Goal: Transaction & Acquisition: Purchase product/service

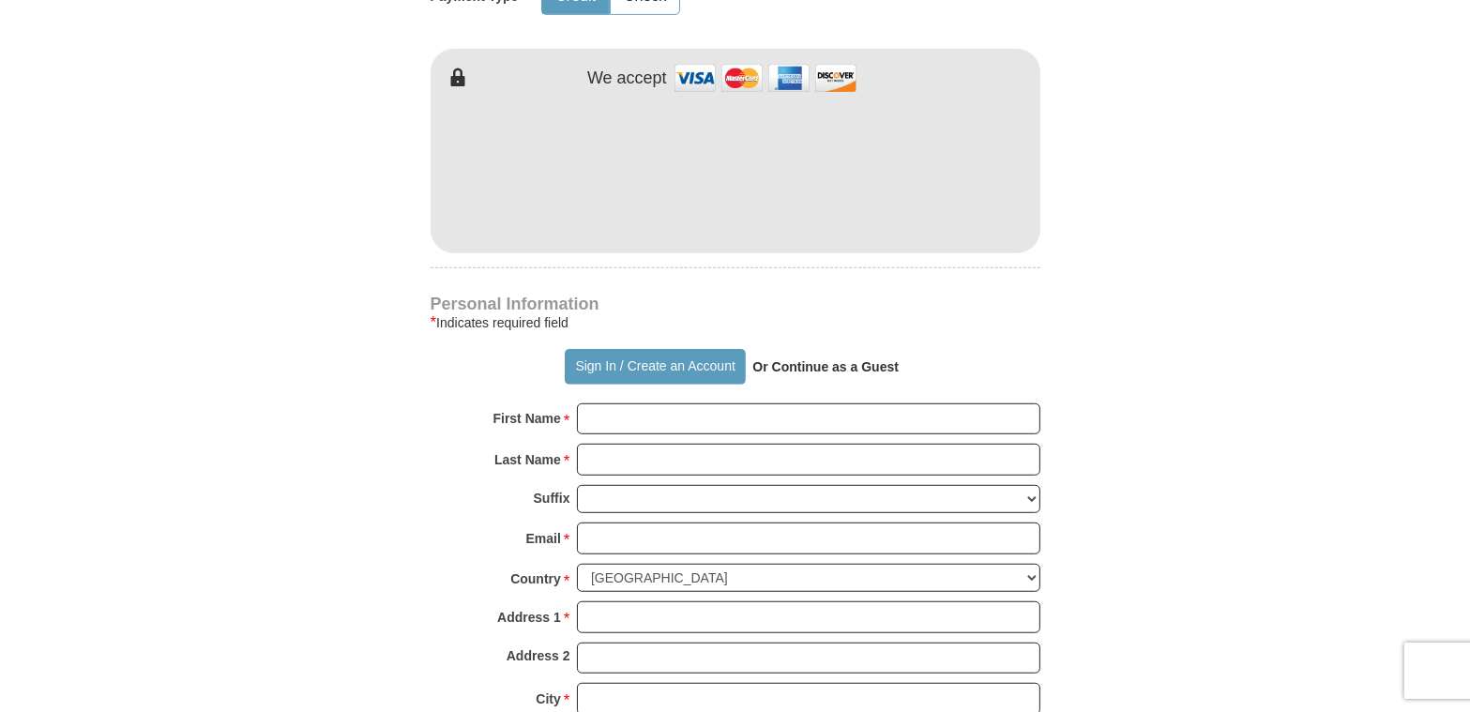
scroll to position [1032, 0]
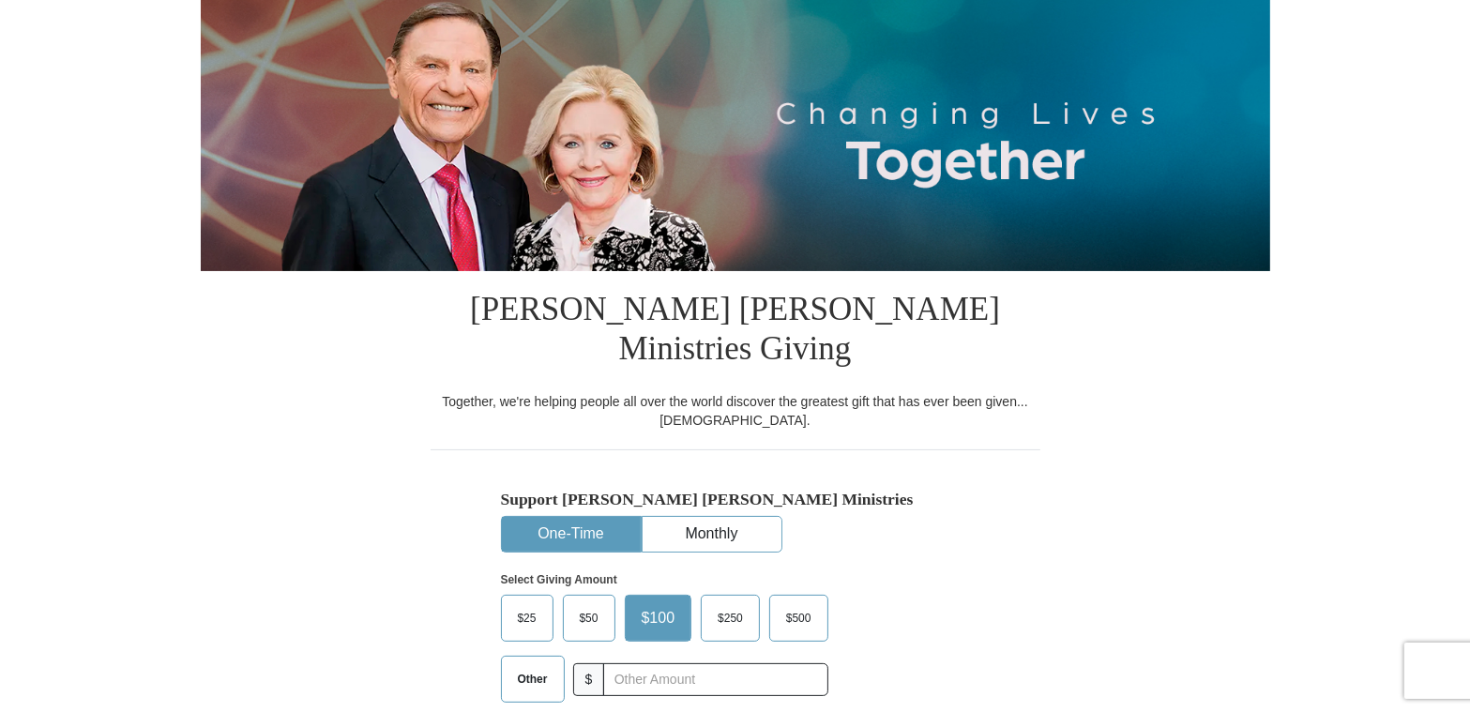
scroll to position [281, 0]
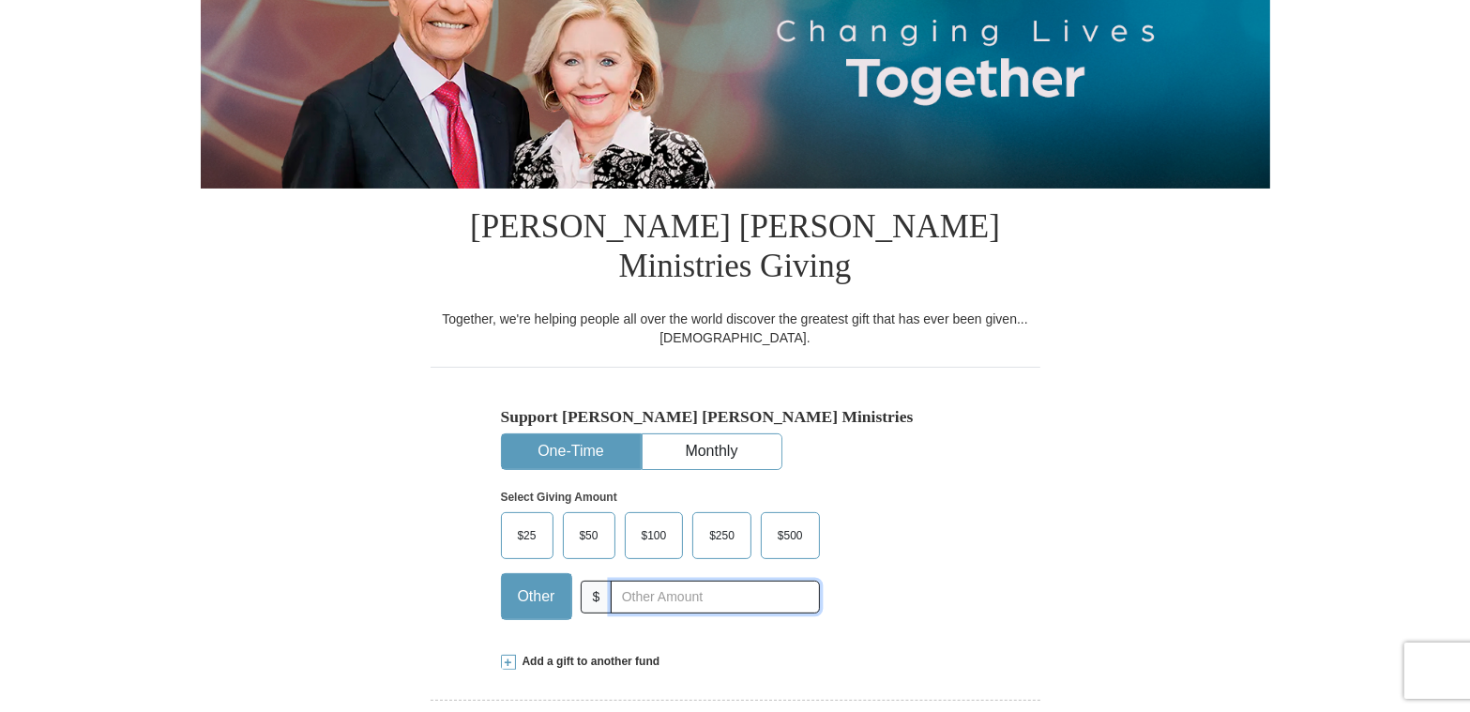
click at [645, 581] on input "text" at bounding box center [715, 597] width 208 height 33
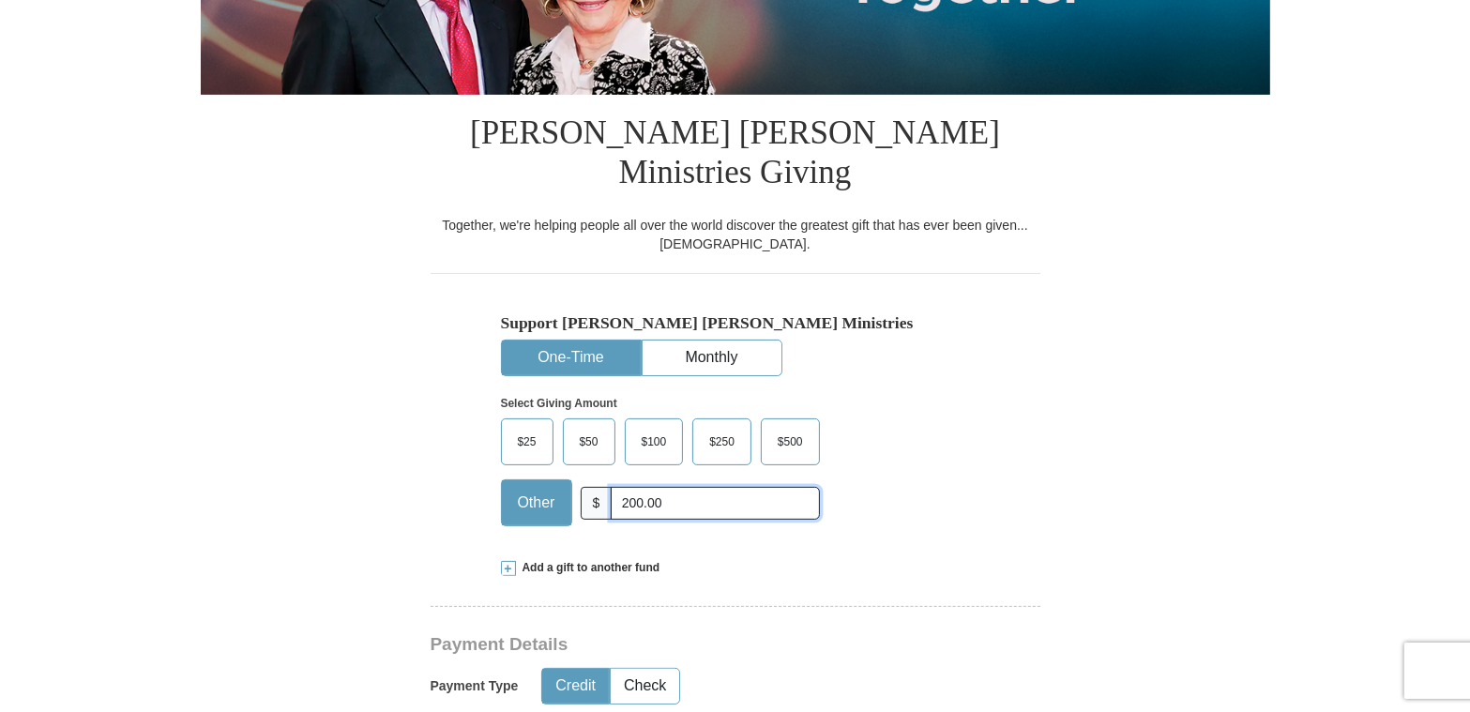
scroll to position [469, 0]
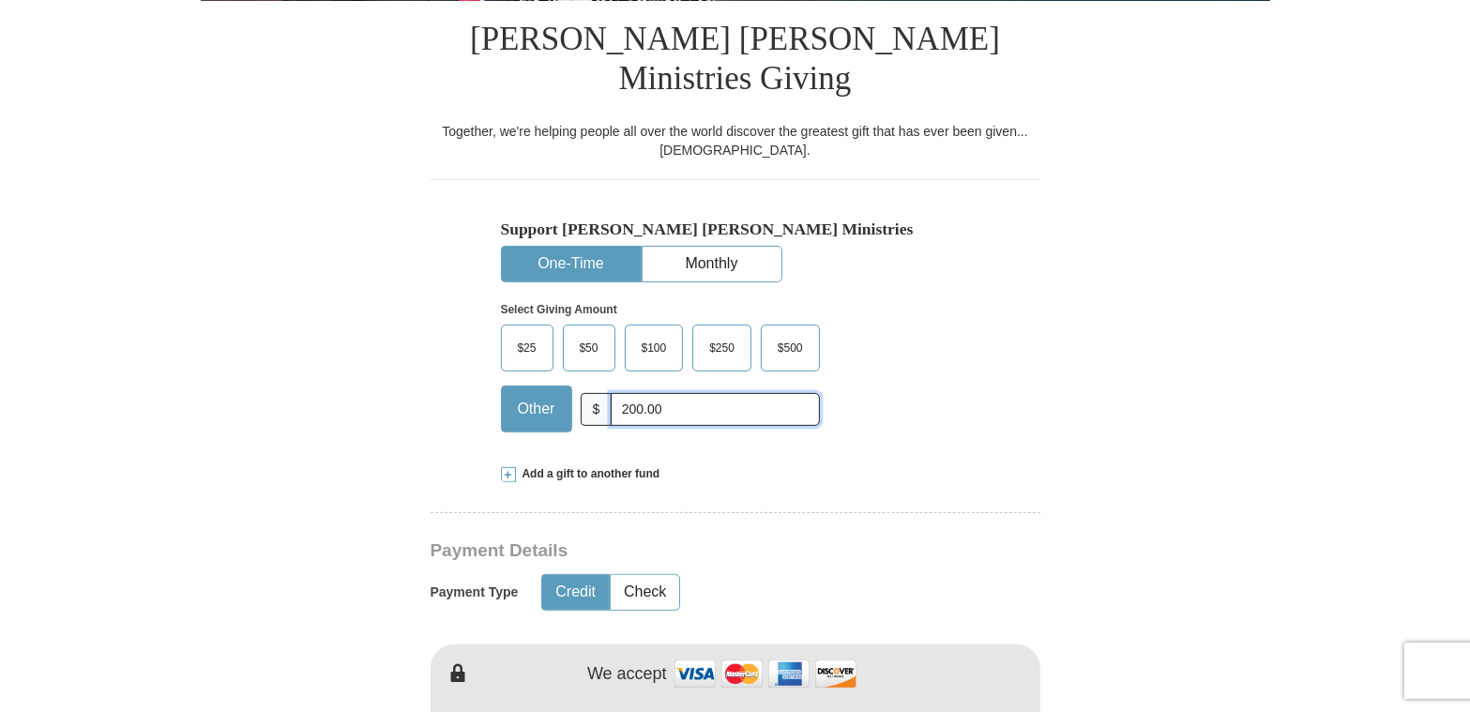
type input "200.00"
click at [563, 575] on button "Credit" at bounding box center [575, 592] width 67 height 35
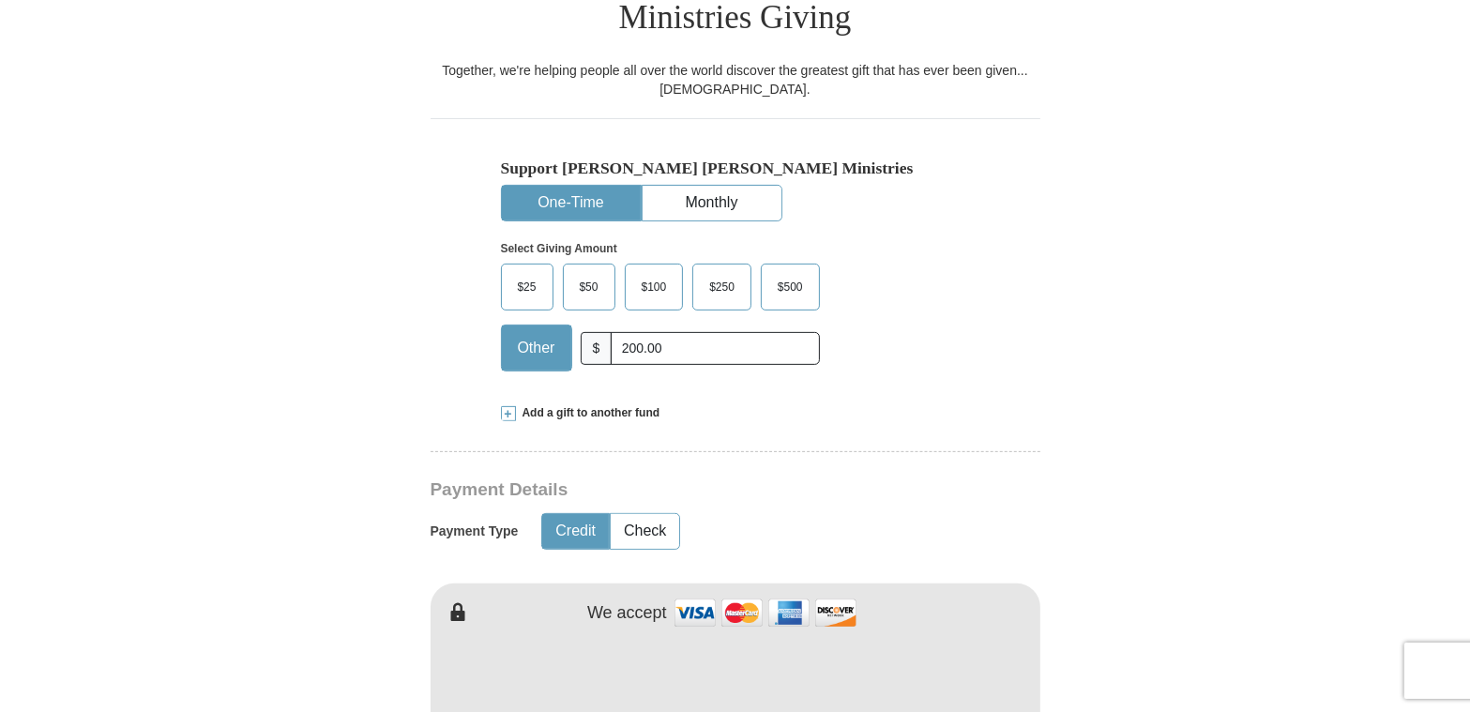
scroll to position [563, 0]
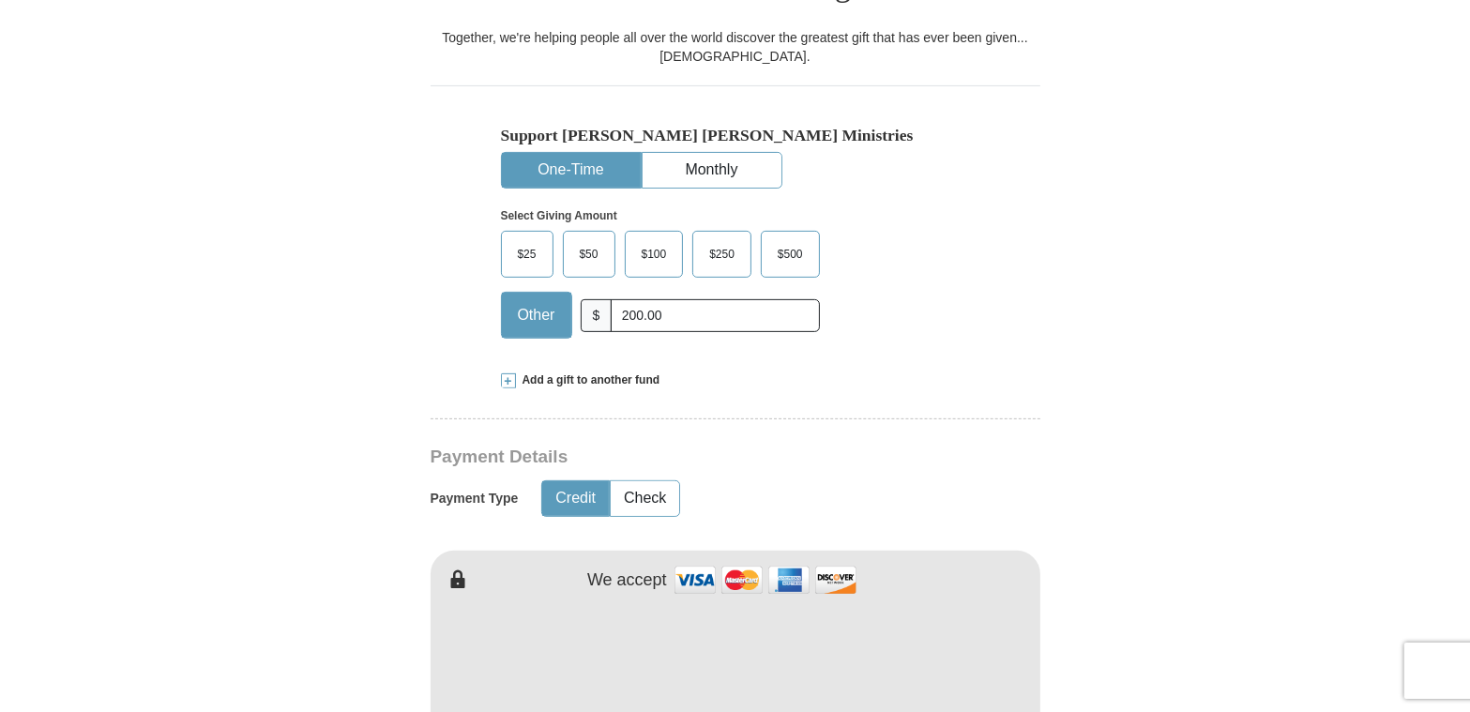
type button "Credit"
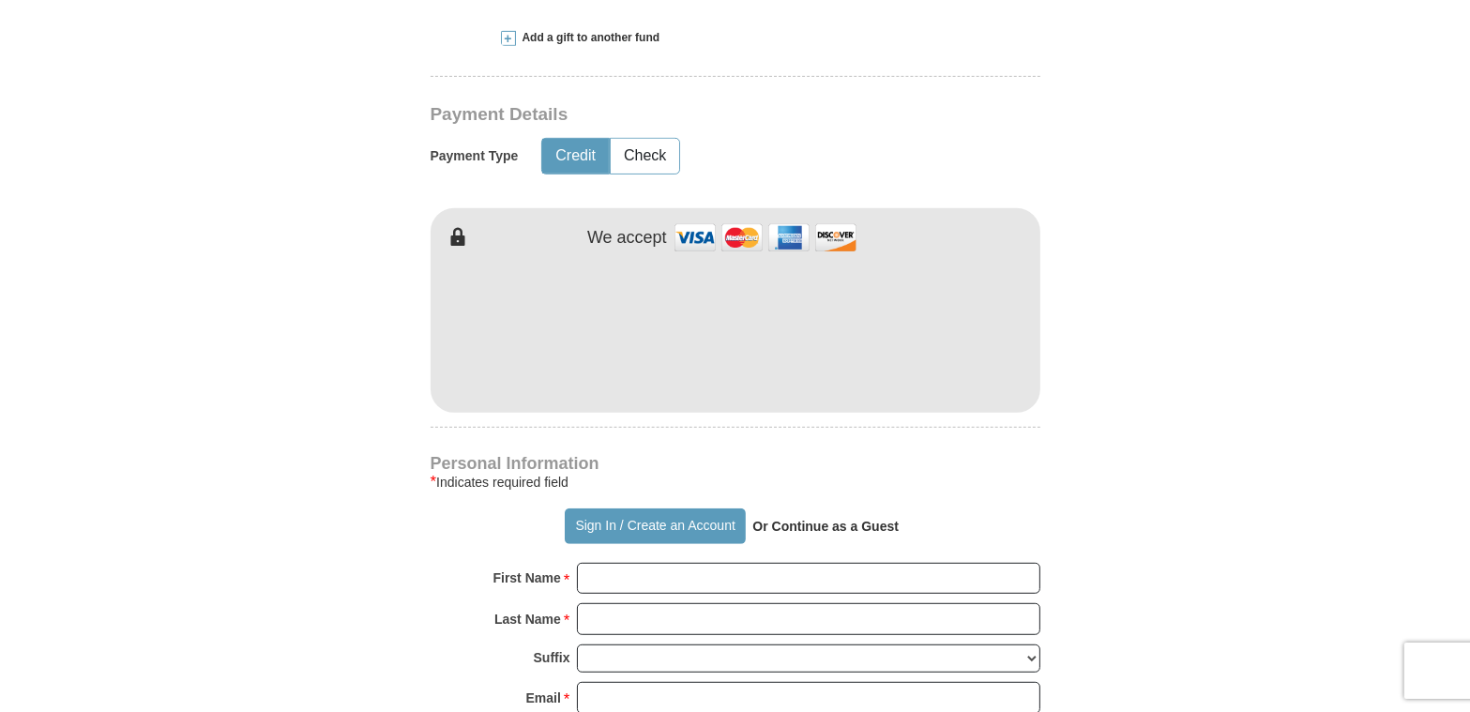
scroll to position [938, 0]
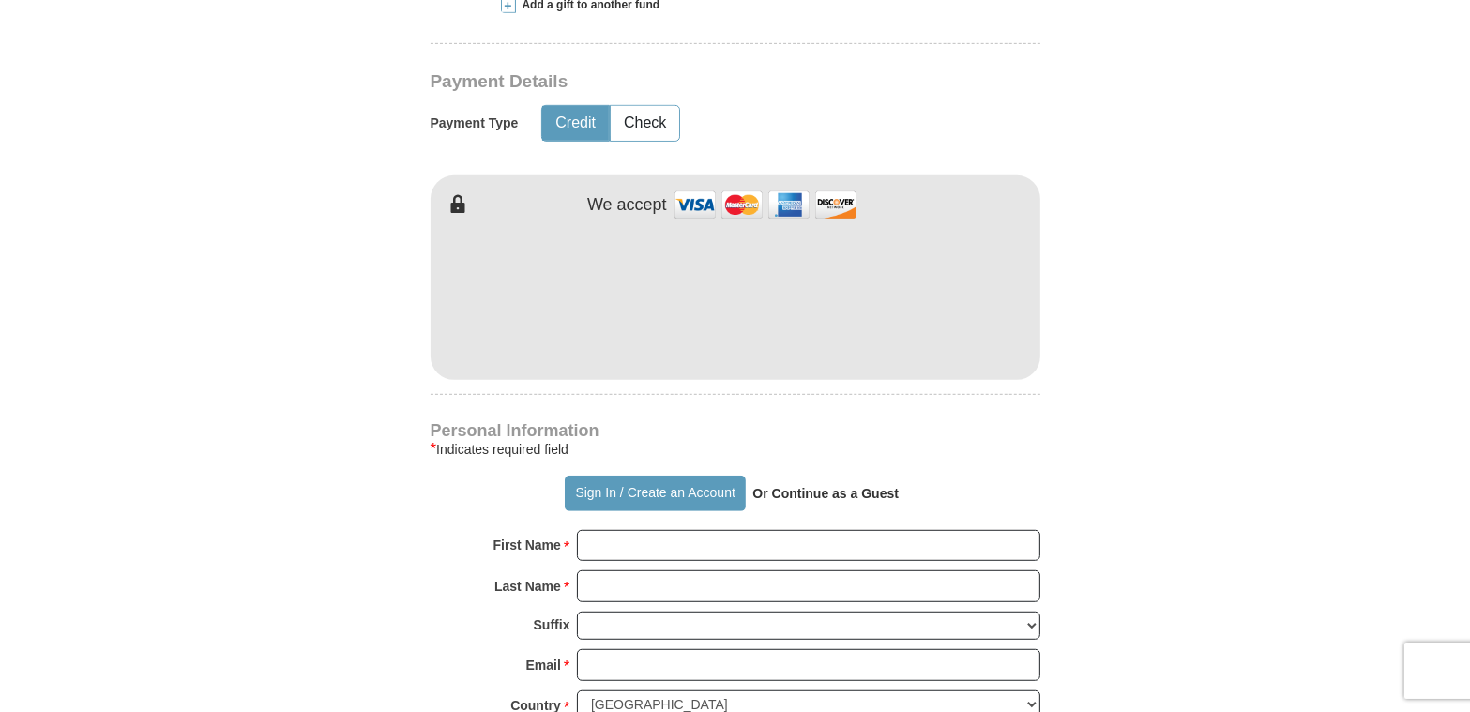
click at [1206, 404] on form "Already have an account? Sign in for faster giving. Don't have an account? Crea…" at bounding box center [736, 313] width 1070 height 2353
click at [621, 530] on input "First Name *" at bounding box center [808, 546] width 463 height 32
type input "LaVanda"
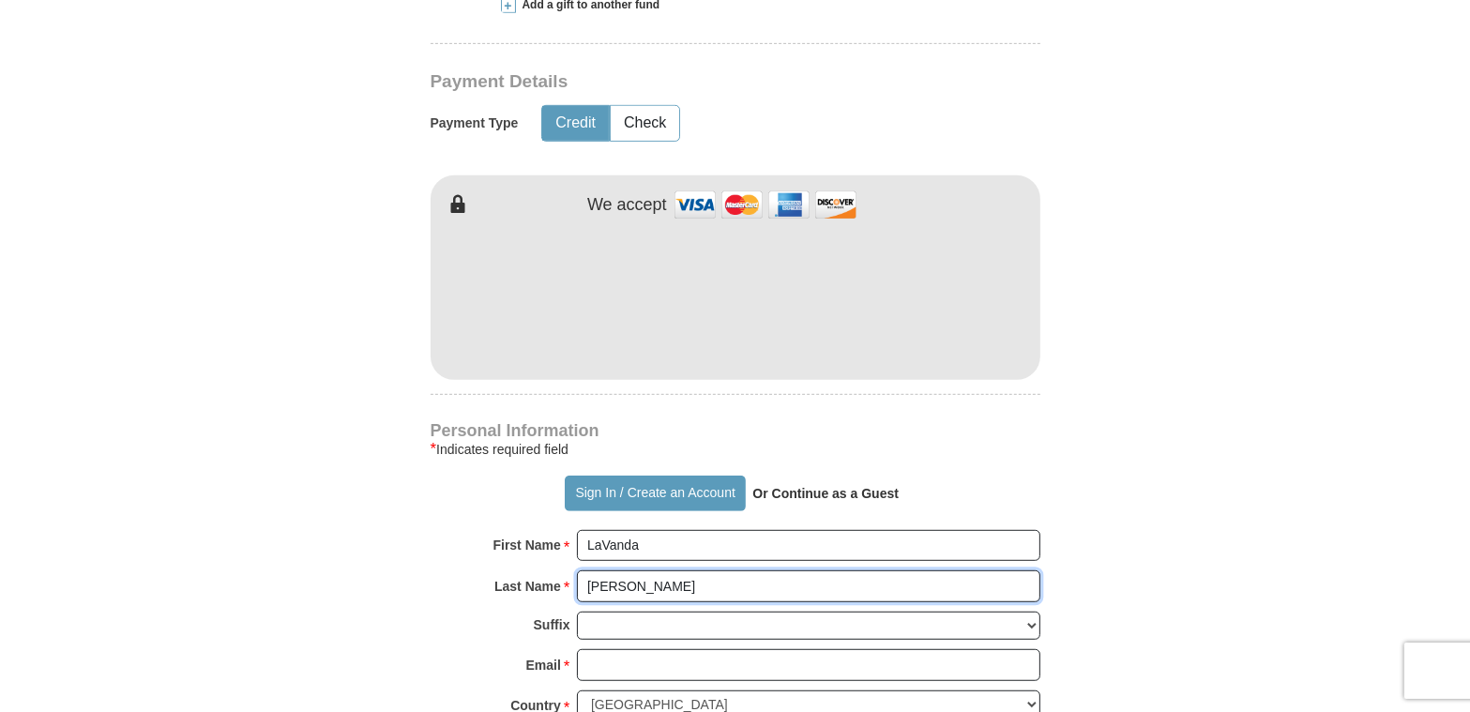
type input "Watson"
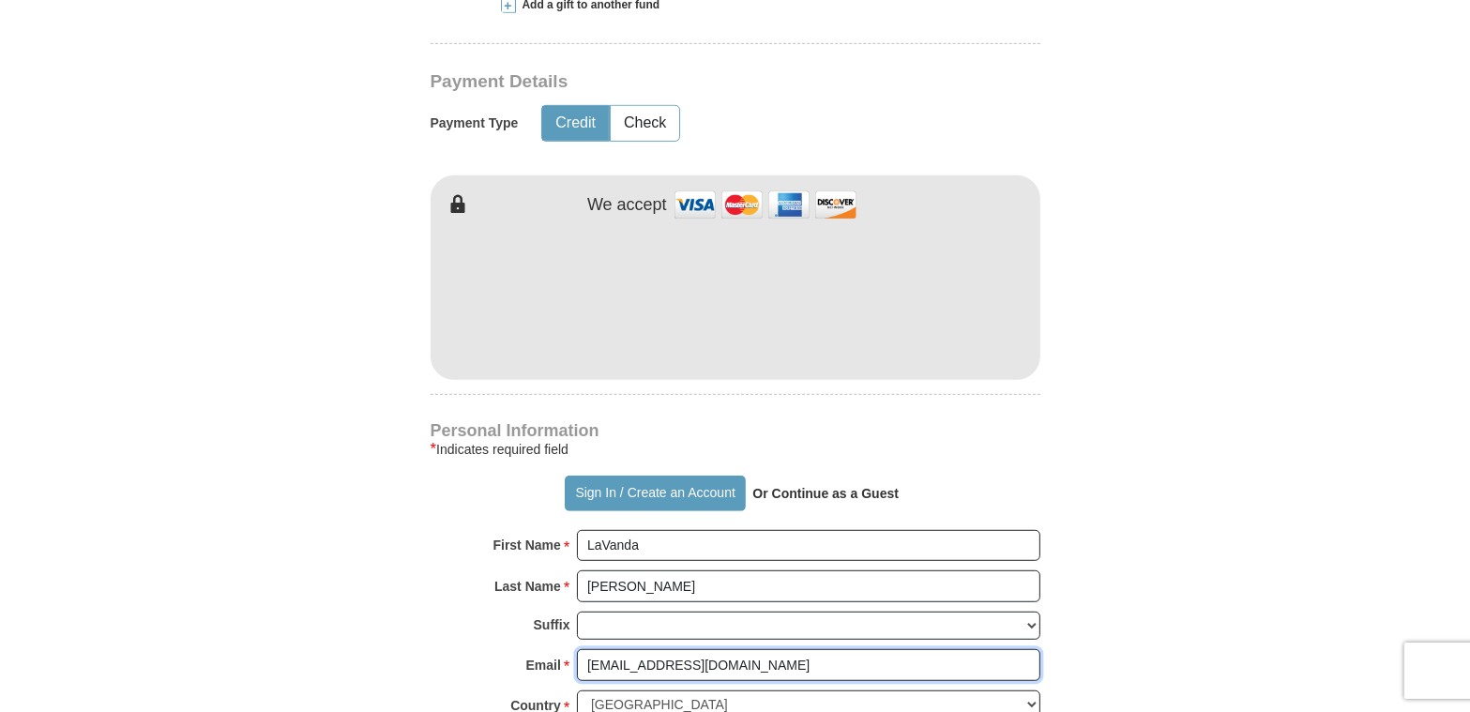
scroll to position [1032, 0]
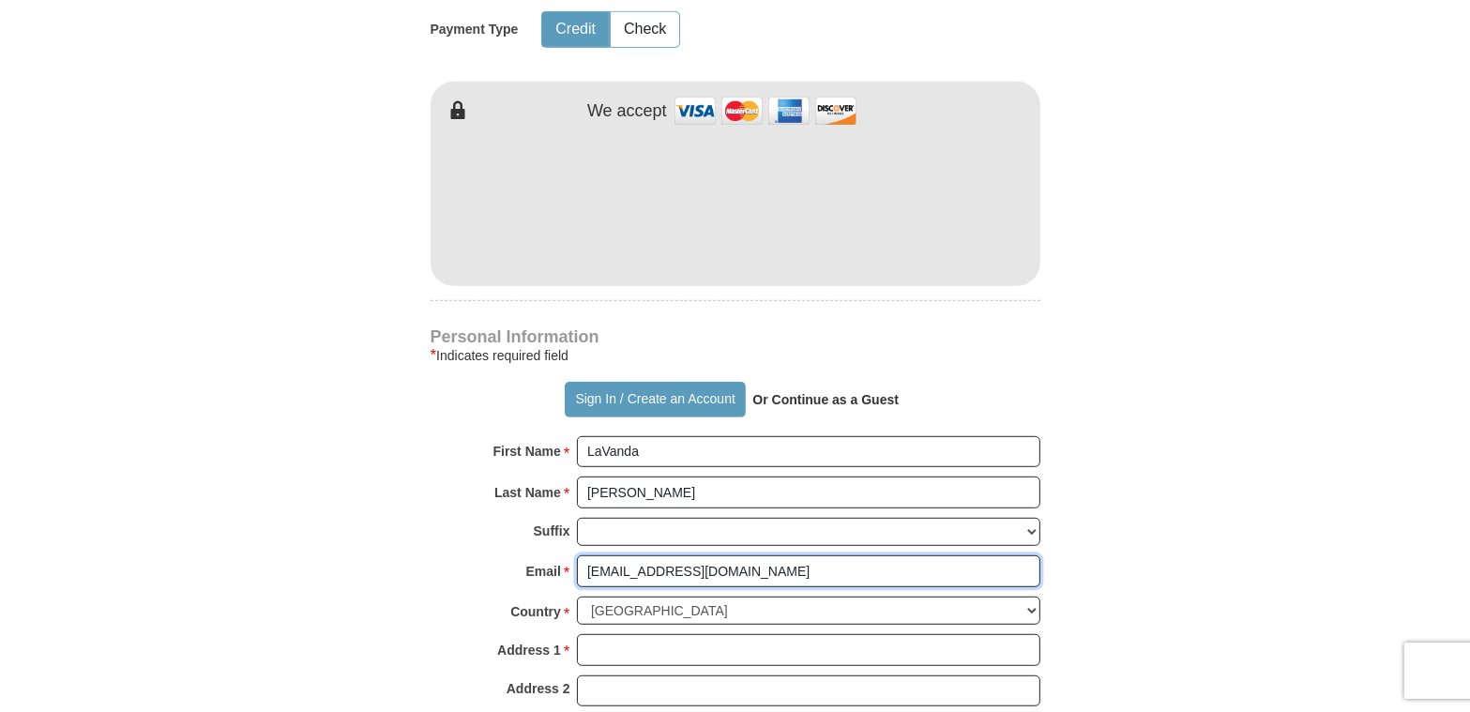
type input "azcowgirl077@gmail.com"
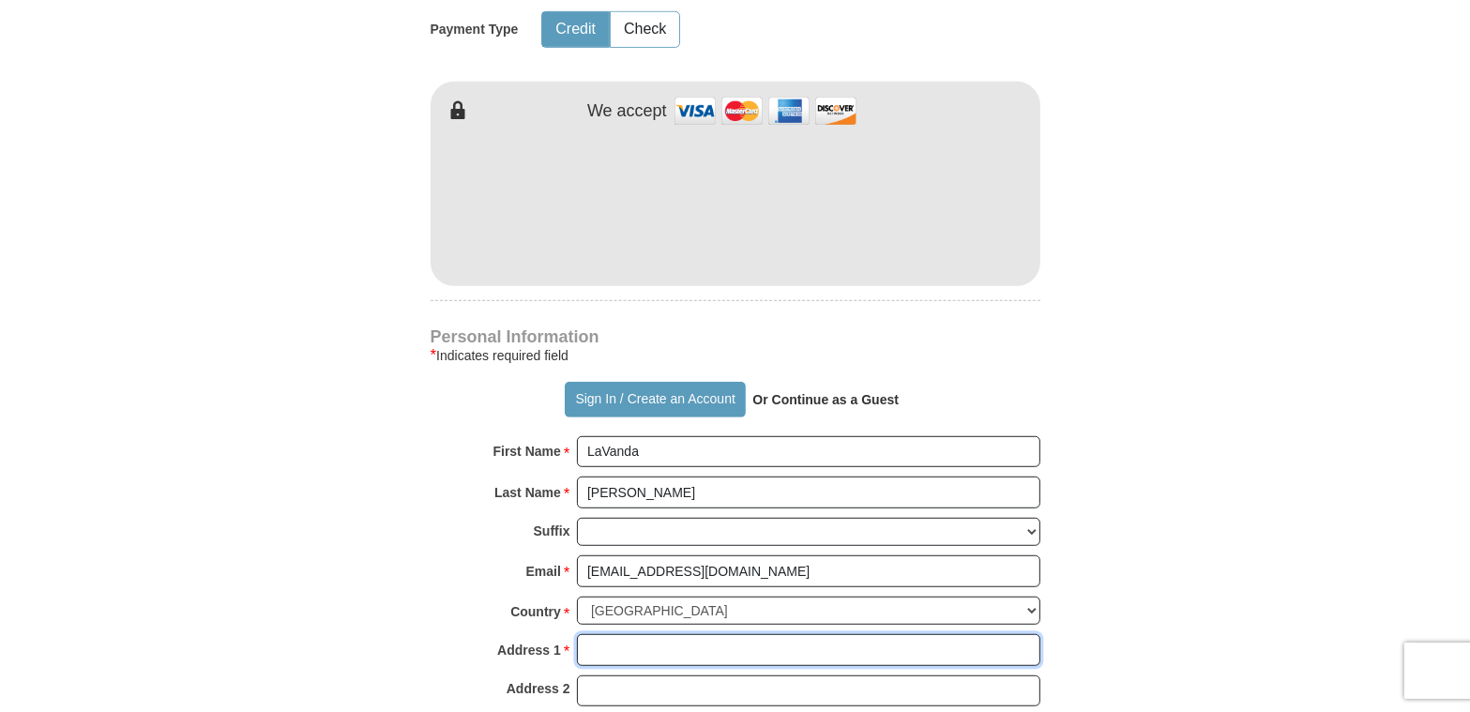
click at [671, 634] on input "Address 1 *" at bounding box center [808, 650] width 463 height 32
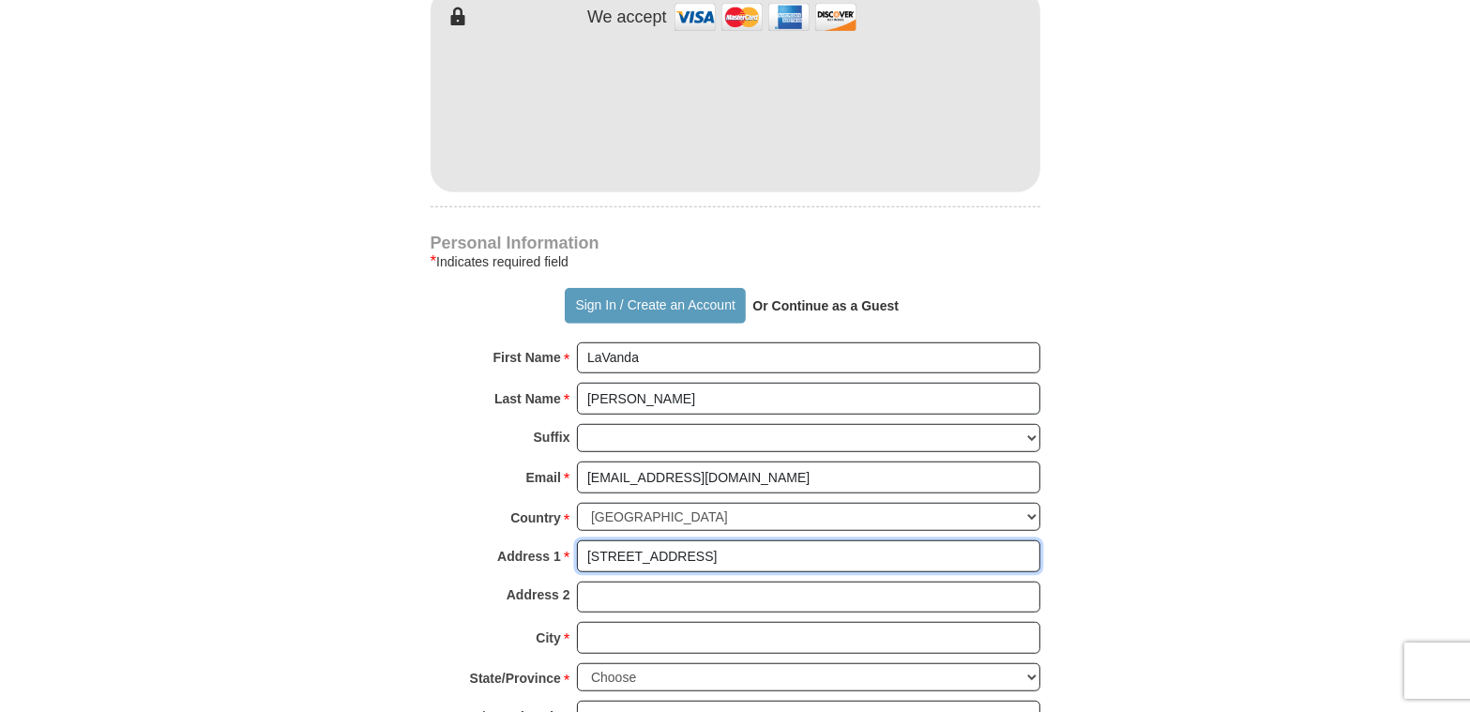
type input "88 E. Horseshoe Ave"
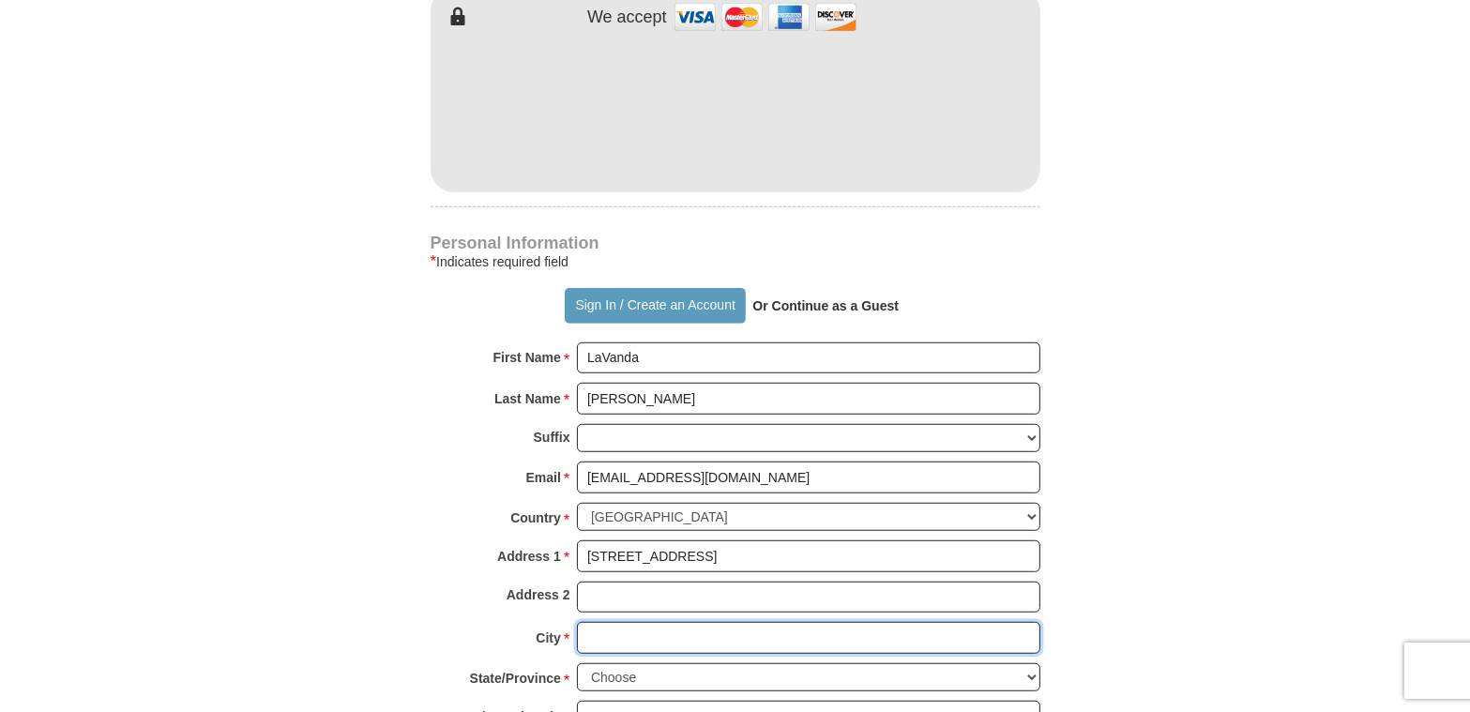
click at [614, 622] on input "City *" at bounding box center [808, 638] width 463 height 32
type input "Gilbert"
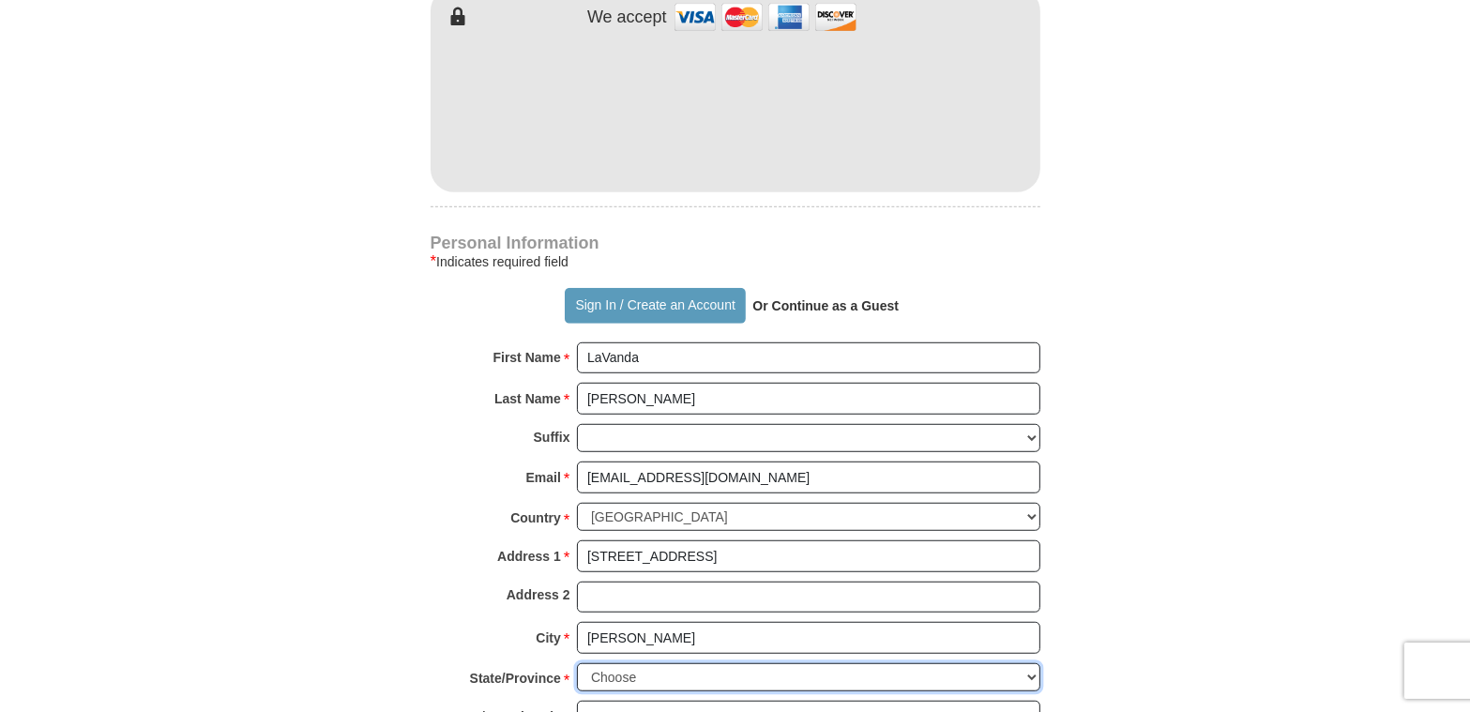
click at [1026, 663] on select "Choose Alabama Alaska American Samoa Arizona Arkansas Armed Forces Americas Arm…" at bounding box center [808, 677] width 463 height 29
select select "AZ"
click at [577, 663] on select "Choose Alabama Alaska American Samoa Arizona Arkansas Armed Forces Americas Arm…" at bounding box center [808, 677] width 463 height 29
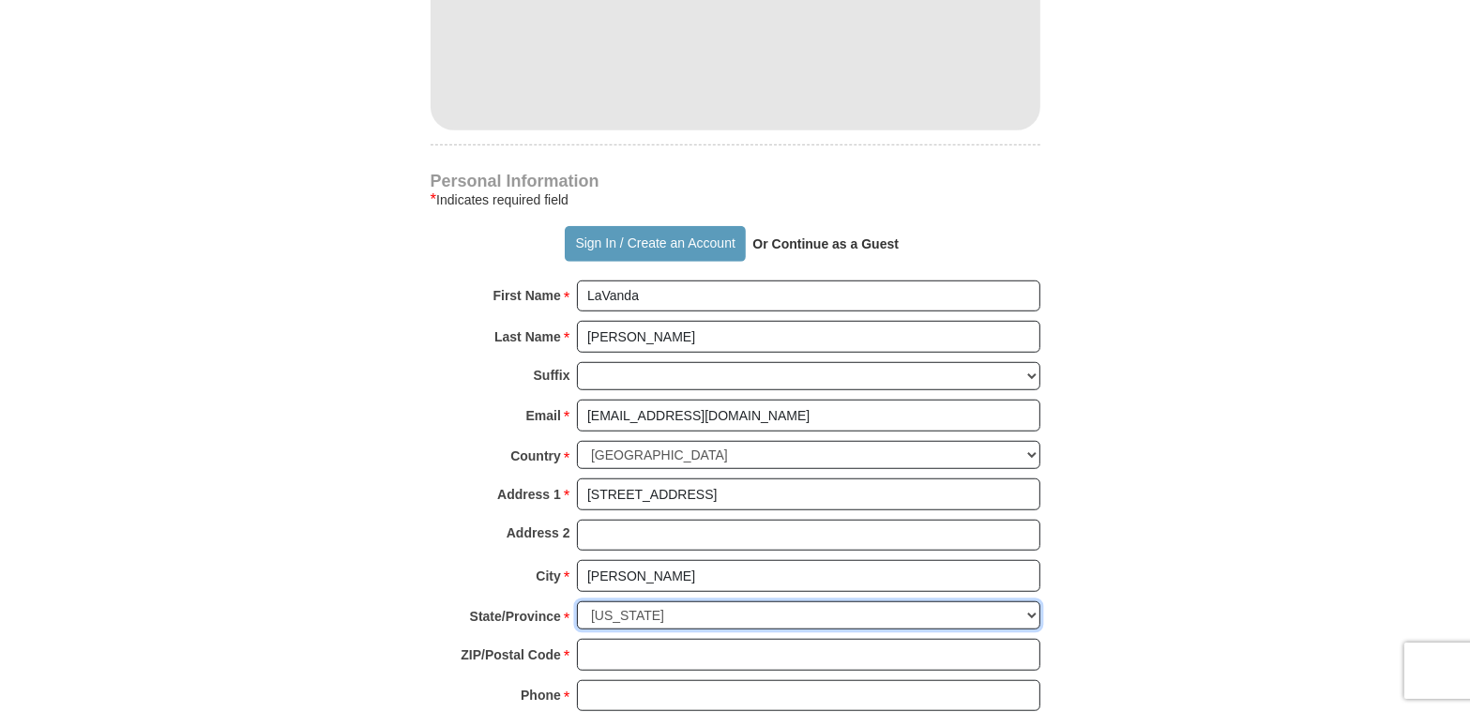
scroll to position [1220, 0]
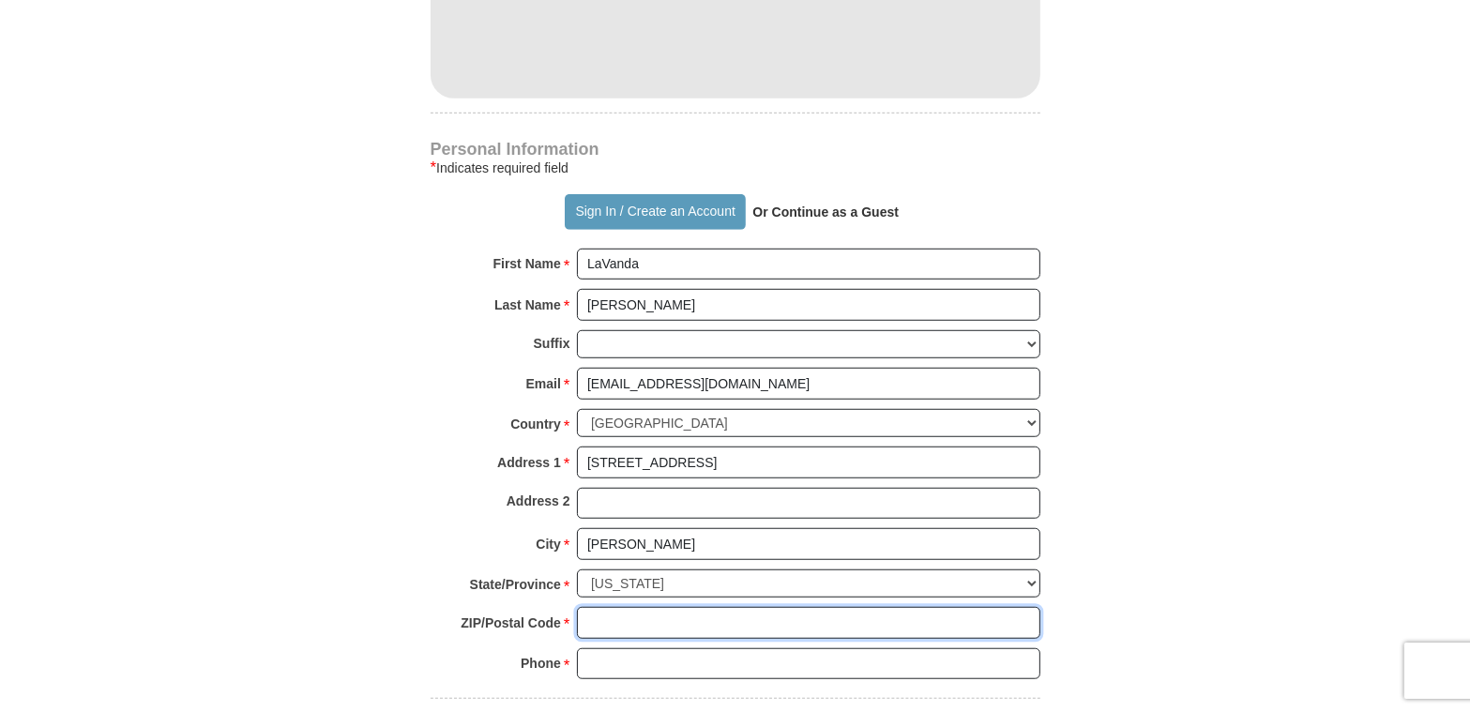
click at [622, 607] on input "ZIP/Postal Code *" at bounding box center [808, 623] width 463 height 32
type input "85296"
click at [594, 648] on input "Phone * *" at bounding box center [808, 664] width 463 height 32
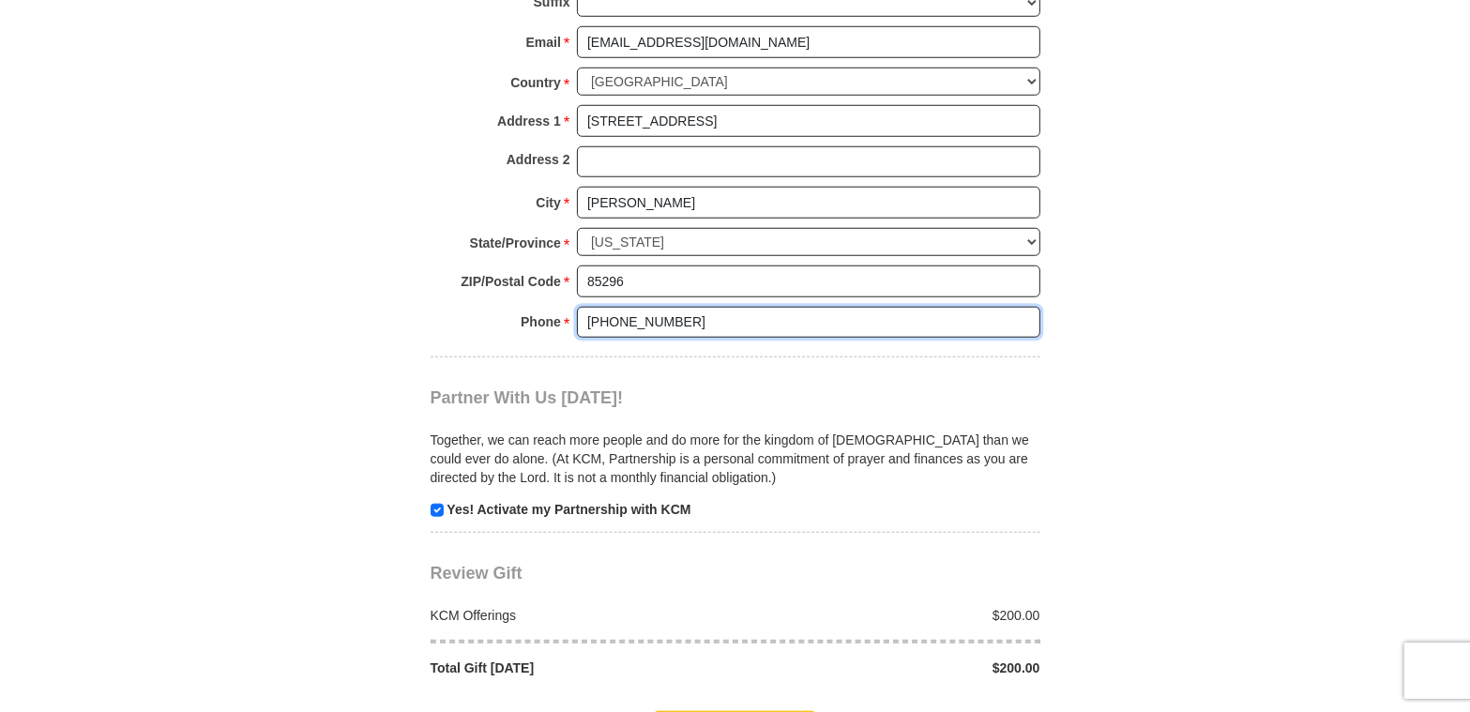
scroll to position [1595, 0]
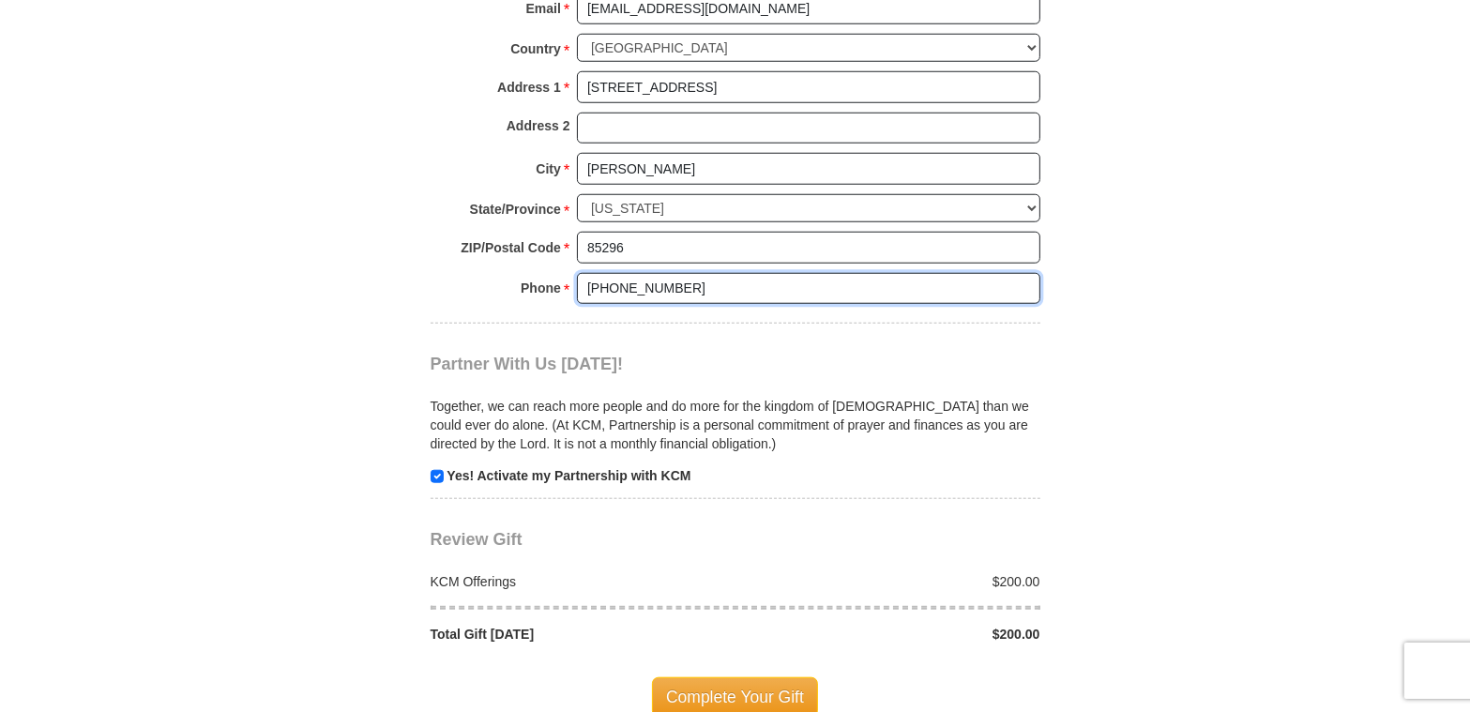
type input "(623)340-3620"
click at [741, 677] on span "Complete Your Gift" at bounding box center [735, 696] width 166 height 39
